Goal: Information Seeking & Learning: Understand process/instructions

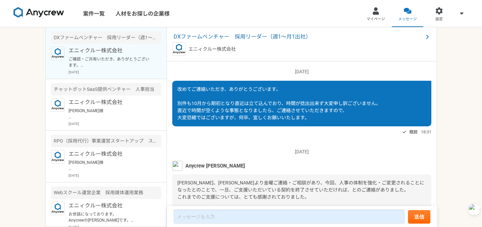
scroll to position [774, 0]
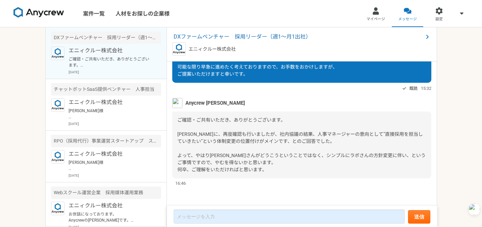
click at [250, 164] on span "ご確認・ご共有いただき、ありがとうございます。 [PERSON_NAME]に、再度確認も行いましたが、社内協議の結果、人事マネージャーの意向として”直接採用を…" at bounding box center [301, 144] width 248 height 55
drag, startPoint x: 300, startPoint y: 134, endPoint x: 341, endPoint y: 134, distance: 41.2
click at [341, 134] on span "ご確認・ご共有いただき、ありがとうございます。 [PERSON_NAME]に、再度確認も行いましたが、社内協議の結果、人事マネージャーの意向として”直接採用を…" at bounding box center [301, 144] width 248 height 55
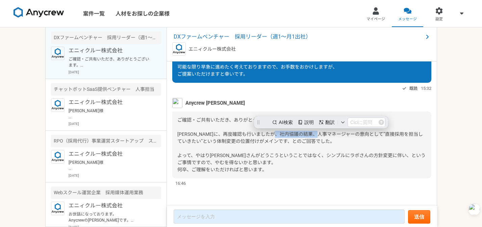
scroll to position [0, 0]
click at [341, 134] on span "ご確認・ご共有いただき、ありがとうございます。 [PERSON_NAME]に、再度確認も行いましたが、社内協議の結果、人事マネージャーの意向として”直接採用を…" at bounding box center [301, 144] width 248 height 55
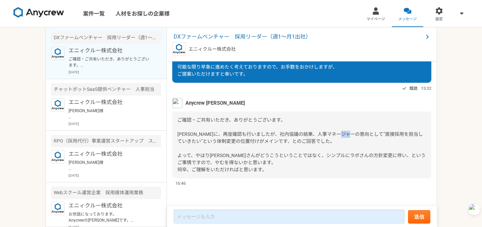
drag, startPoint x: 366, startPoint y: 134, endPoint x: 374, endPoint y: 134, distance: 8.8
click at [374, 134] on span "ご確認・ご共有いただき、ありがとうございます。 [PERSON_NAME]に、再度確認も行いましたが、社内協議の結果、人事マネージャーの意向として”直接採用を…" at bounding box center [301, 144] width 248 height 55
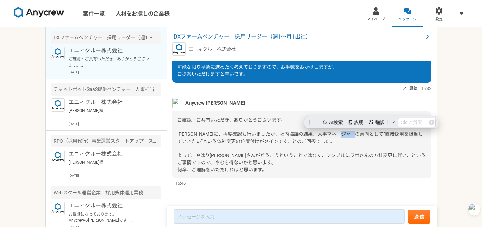
click at [377, 135] on span "ご確認・ご共有いただき、ありがとうございます。 [PERSON_NAME]に、再度確認も行いましたが、社内協議の結果、人事マネージャーの意向として”直接採用を…" at bounding box center [301, 144] width 248 height 55
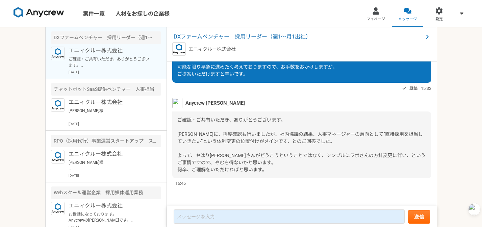
click at [295, 153] on span "ご確認・ご共有いただき、ありがとうございます。 [PERSON_NAME]に、再度確認も行いましたが、社内協議の結果、人事マネージャーの意向として”直接採用を…" at bounding box center [301, 144] width 248 height 55
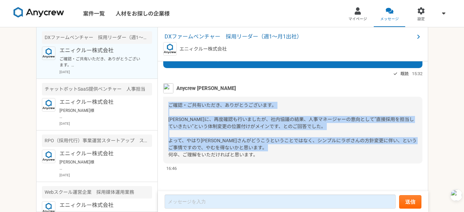
drag, startPoint x: 169, startPoint y: 121, endPoint x: 302, endPoint y: 172, distance: 142.3
click at [302, 164] on div "ご確認・ご共有いただき、ありがとうございます。 [PERSON_NAME]に、再度確認も行いましたが、社内協議の結果、人事マネージャーの意向として”直接採用を…" at bounding box center [292, 130] width 259 height 67
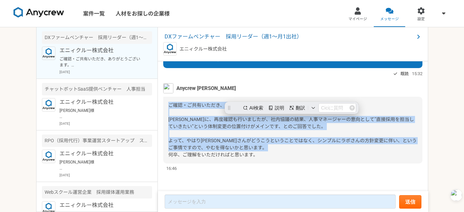
copy span "ご確認・ご共有いただき、ありがとうございます。 [PERSON_NAME]に、再度確認も行いましたが、社内協議の結果、人事マネージャーの意向として”直接採用を…"
